Goal: Task Accomplishment & Management: Complete application form

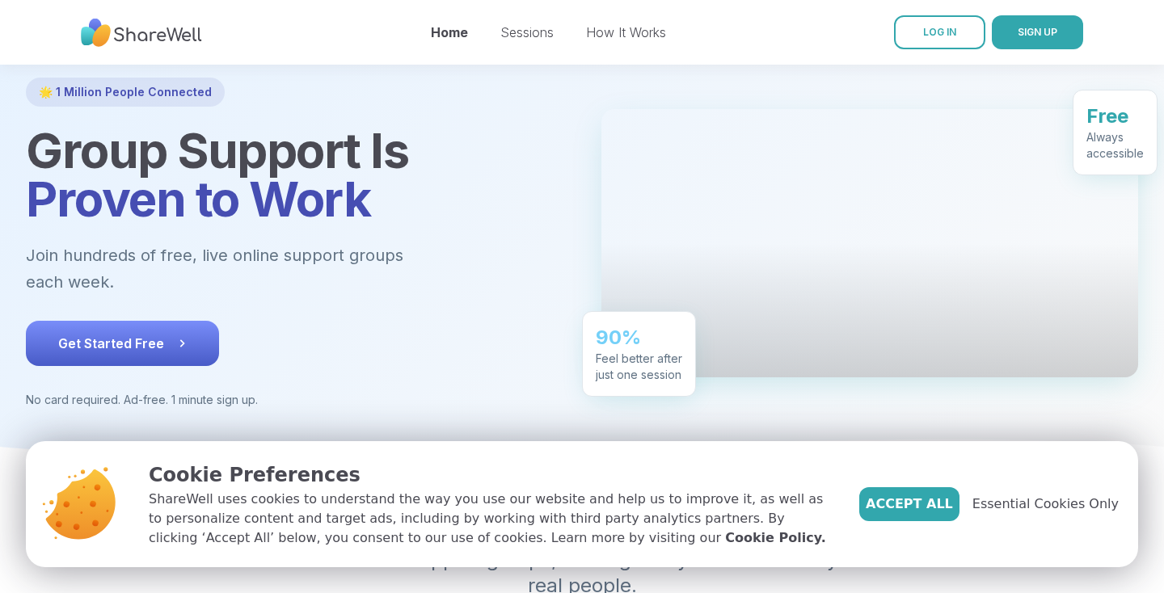
click at [149, 322] on button "Get Started Free" at bounding box center [122, 343] width 193 height 45
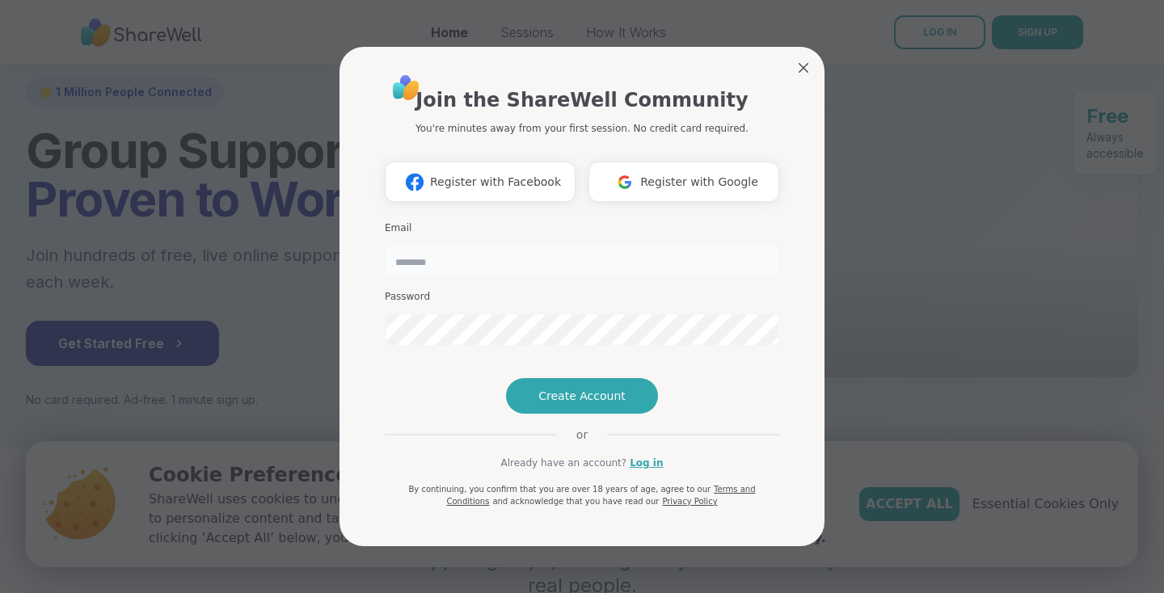
click at [459, 245] on input "email" at bounding box center [582, 261] width 394 height 32
type input "**********"
click at [558, 408] on button "Create Account" at bounding box center [582, 396] width 152 height 36
click at [596, 404] on span "Create Account" at bounding box center [581, 396] width 87 height 16
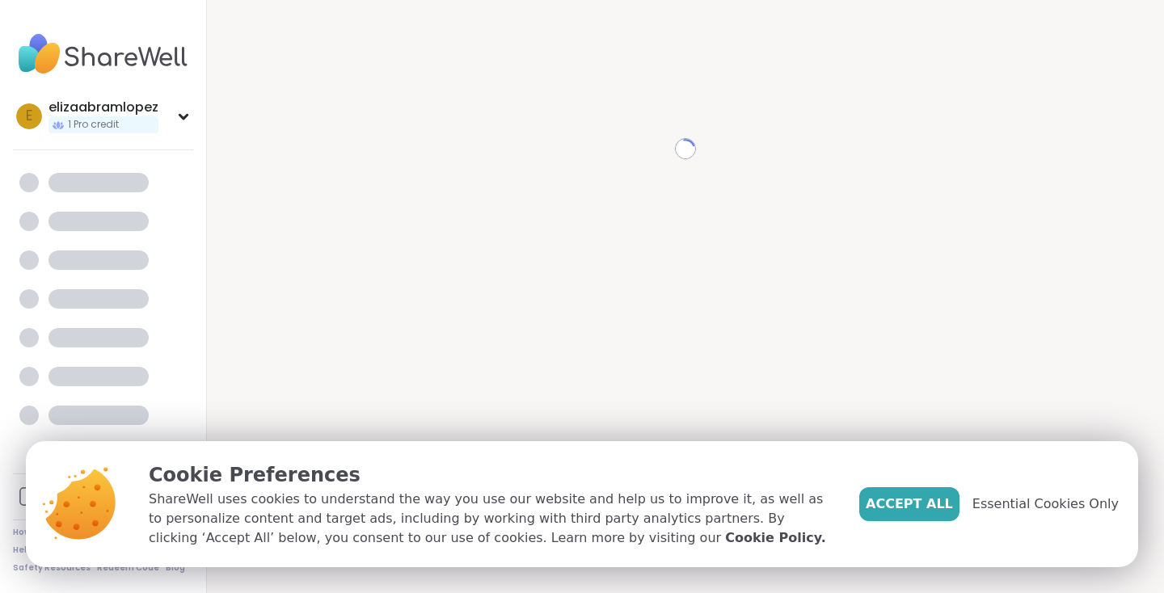
scroll to position [16, 0]
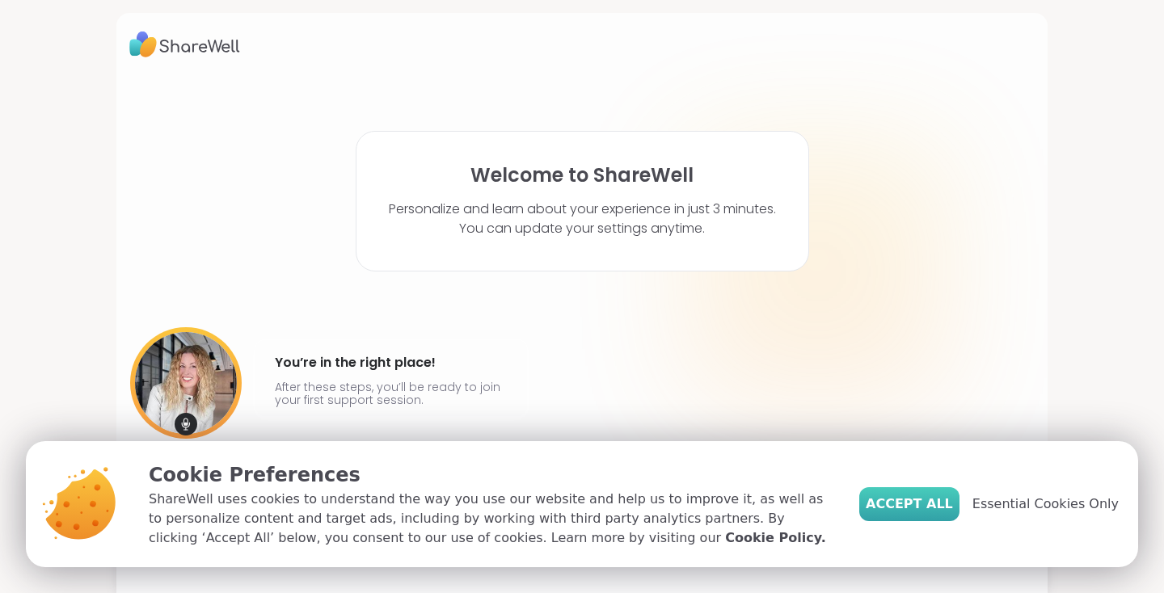
click at [904, 504] on span "Accept All" at bounding box center [909, 504] width 87 height 19
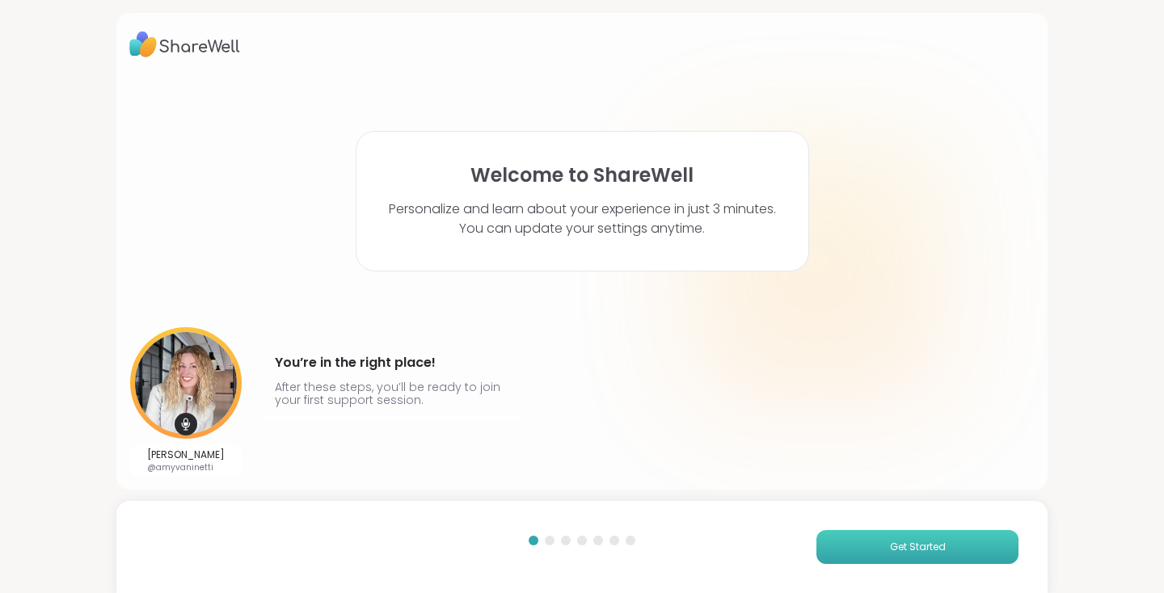
click at [972, 542] on button "Get Started" at bounding box center [917, 547] width 202 height 34
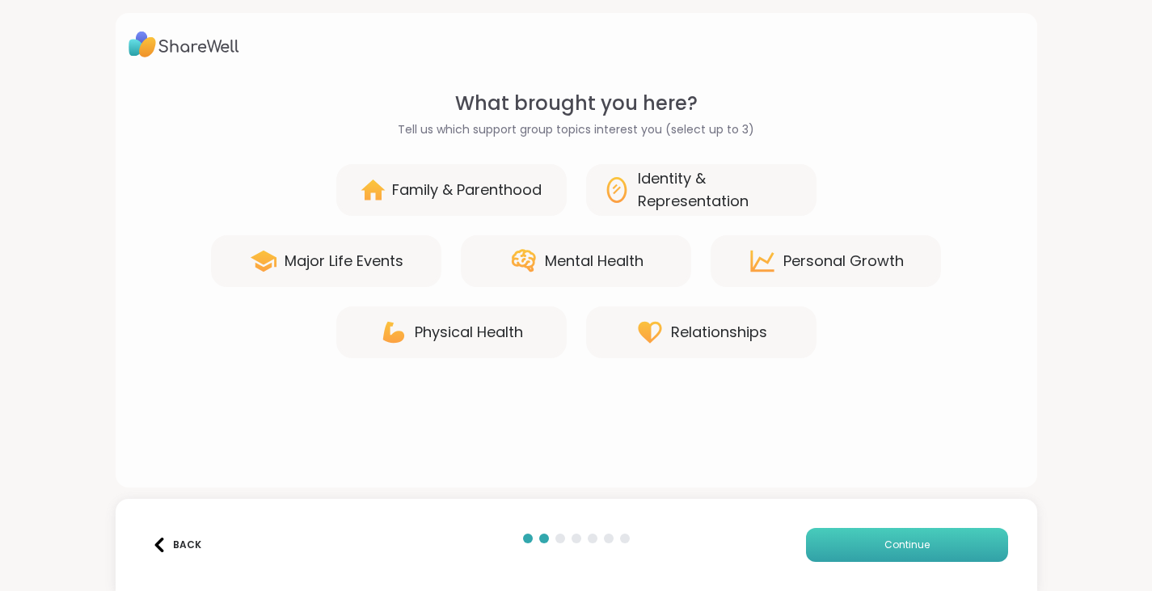
click at [847, 539] on button "Continue" at bounding box center [907, 545] width 202 height 34
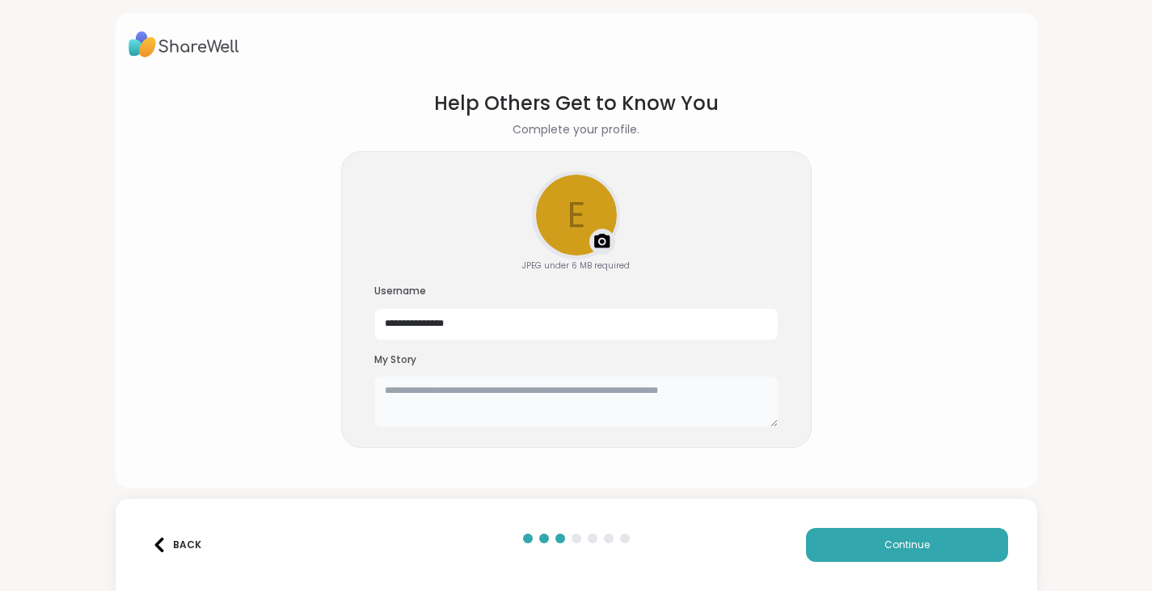
click at [532, 402] on textarea at bounding box center [576, 402] width 404 height 52
